Goal: Transaction & Acquisition: Purchase product/service

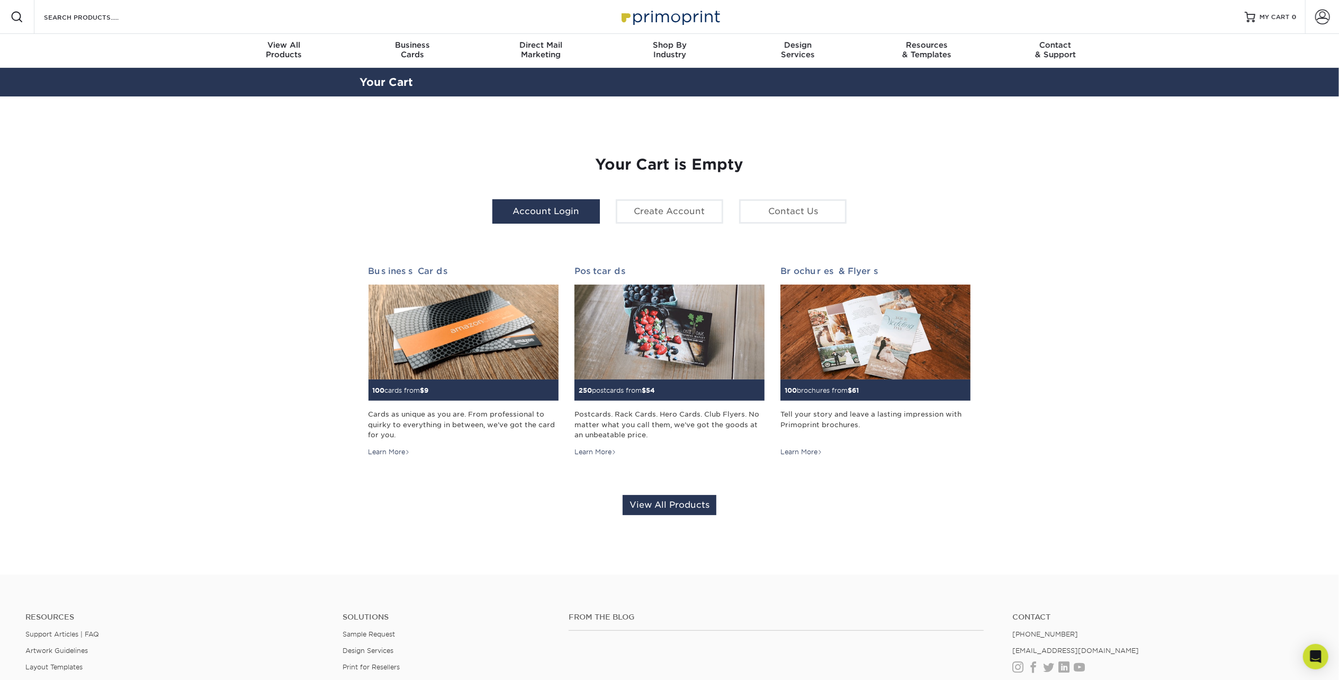
click at [528, 214] on link "Account Login" at bounding box center [547, 211] width 108 height 24
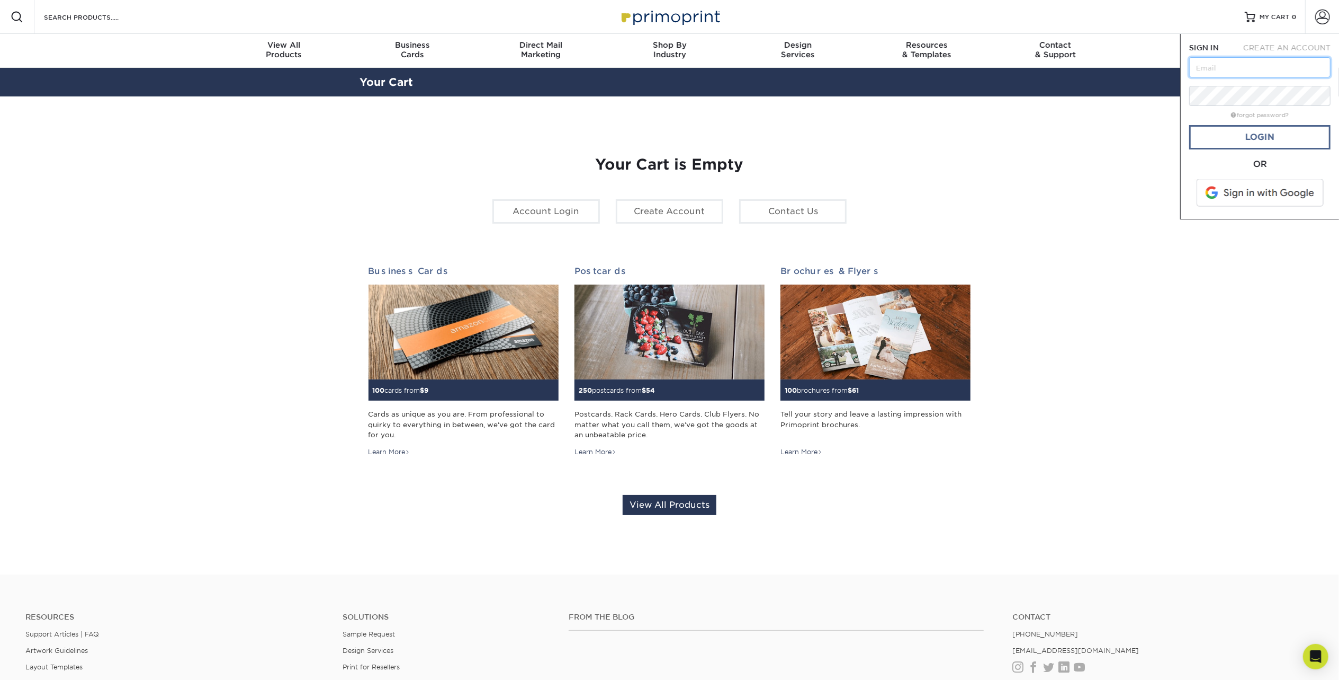
type input "[PERSON_NAME][EMAIL_ADDRESS][PERSON_NAME][DOMAIN_NAME]"
click at [1284, 142] on link "Login" at bounding box center [1260, 137] width 141 height 24
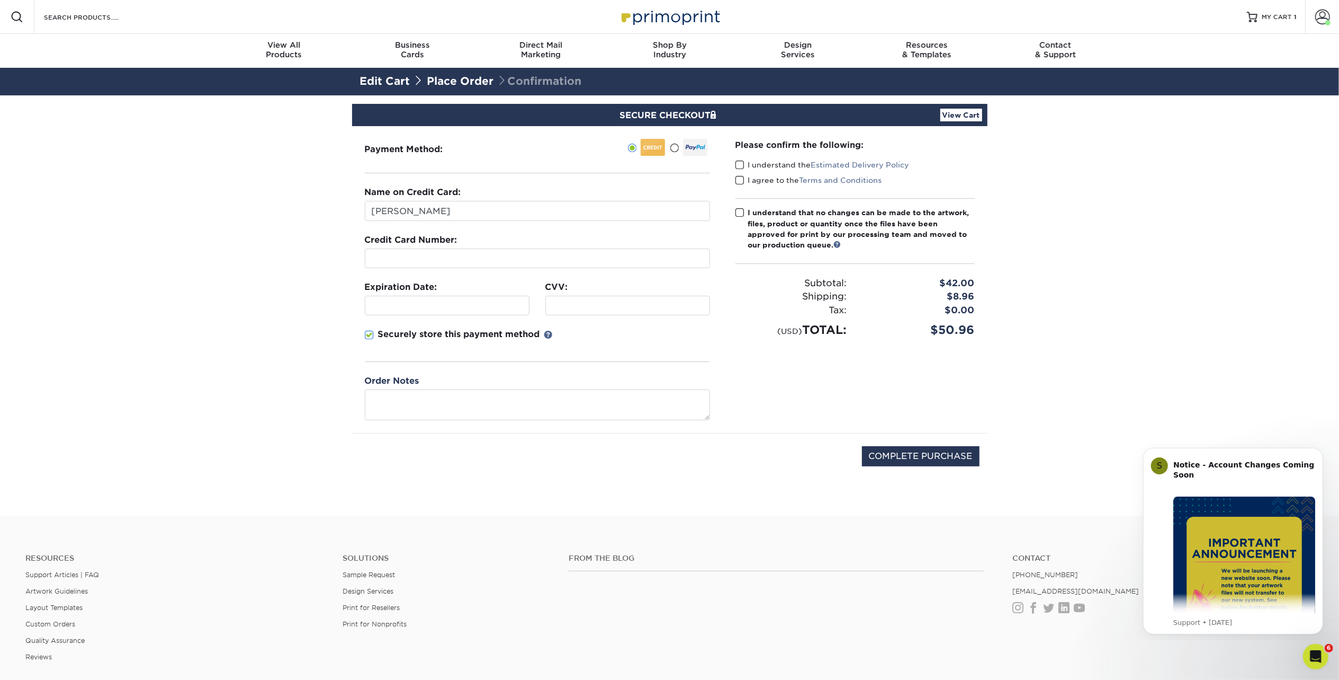
click at [740, 162] on span at bounding box center [740, 165] width 9 height 10
click at [0, 0] on input "I understand the Estimated Delivery Policy" at bounding box center [0, 0] width 0 height 0
click at [740, 177] on span at bounding box center [740, 180] width 9 height 10
click at [0, 0] on input "I agree to the Terms and Conditions" at bounding box center [0, 0] width 0 height 0
click at [740, 211] on span at bounding box center [740, 213] width 9 height 10
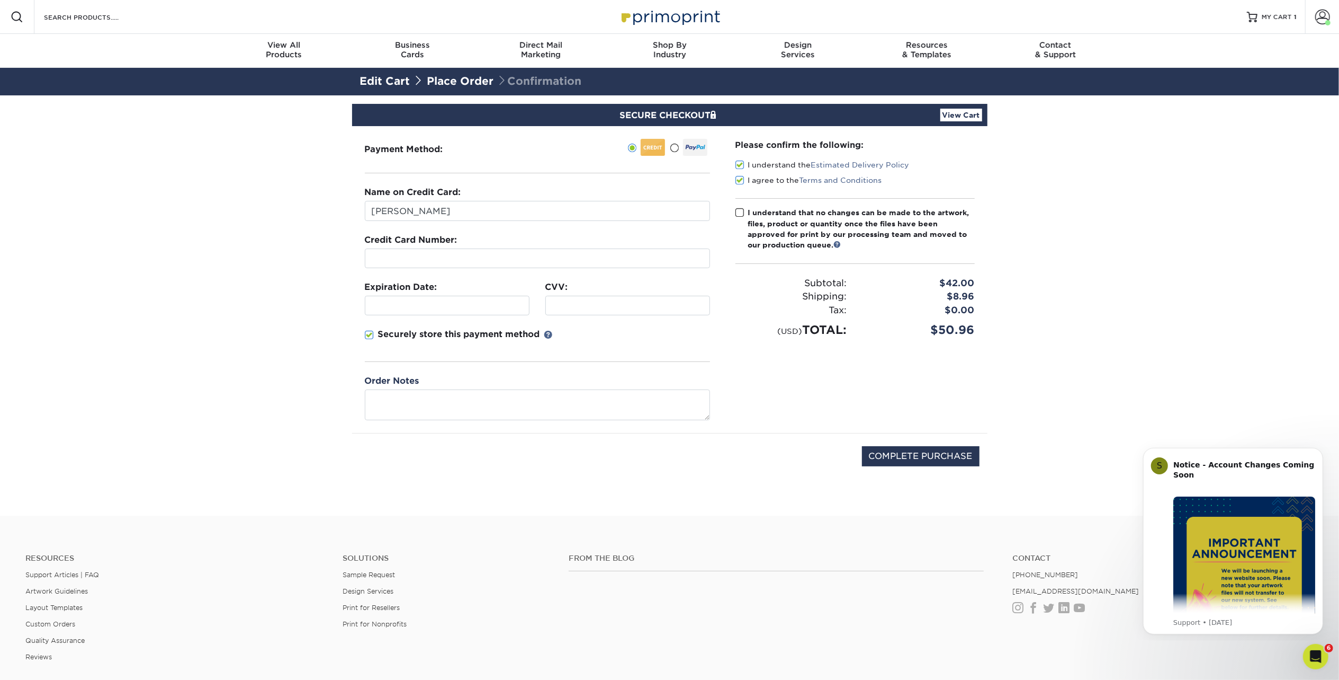
click at [0, 0] on input "I understand that no changes can be made to the artwork, files, product or quan…" at bounding box center [0, 0] width 0 height 0
drag, startPoint x: 452, startPoint y: 204, endPoint x: 335, endPoint y: 203, distance: 116.5
click at [335, 203] on section "SECURE CHECKOUT View Cart Payment Method: Name on Credit Card:" at bounding box center [669, 305] width 1339 height 420
type input "[PERSON_NAME]"
click at [493, 251] on div at bounding box center [537, 258] width 345 height 20
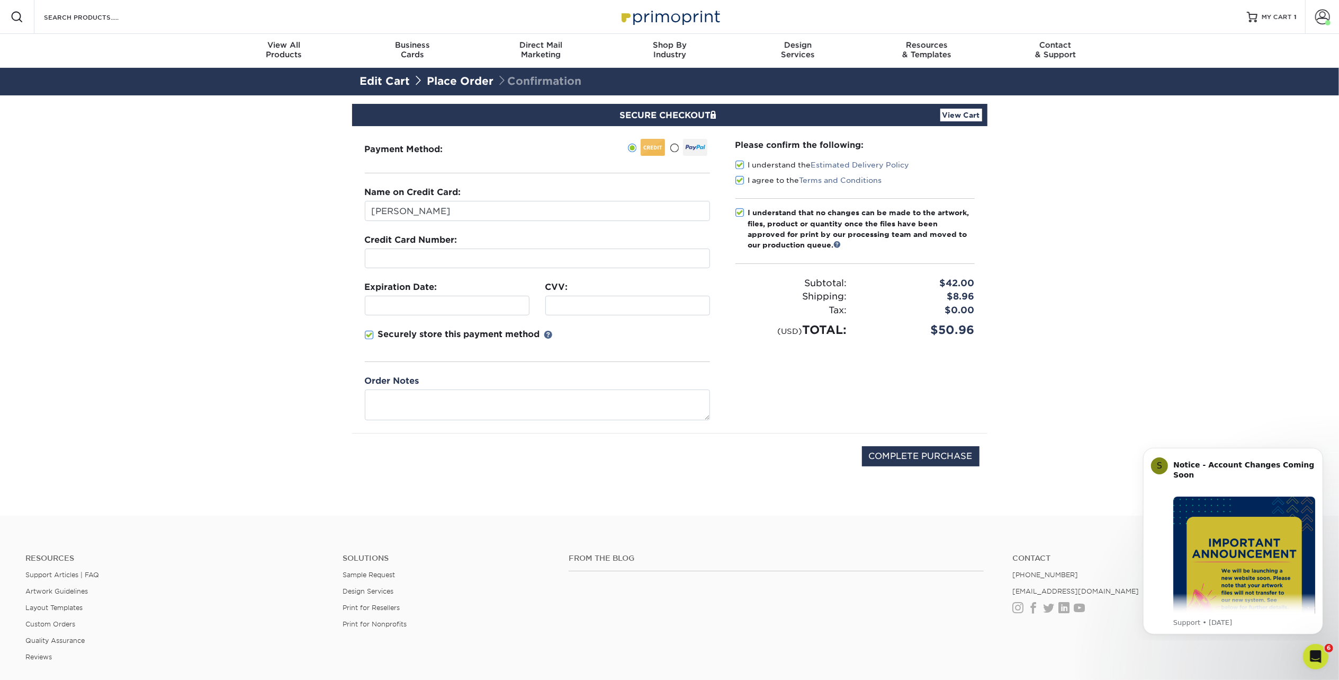
click at [371, 335] on span at bounding box center [369, 335] width 9 height 10
click at [0, 0] on input "Securely store this payment method" at bounding box center [0, 0] width 0 height 0
click at [943, 446] on input "COMPLETE PURCHASE" at bounding box center [921, 456] width 118 height 20
type input "PROCESSING, PLEASE WAIT..."
